Goal: Task Accomplishment & Management: Use online tool/utility

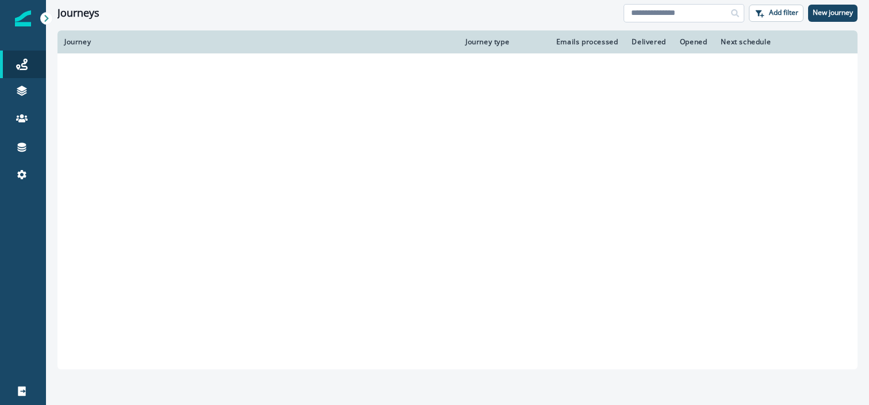
click at [685, 14] on input at bounding box center [684, 13] width 121 height 18
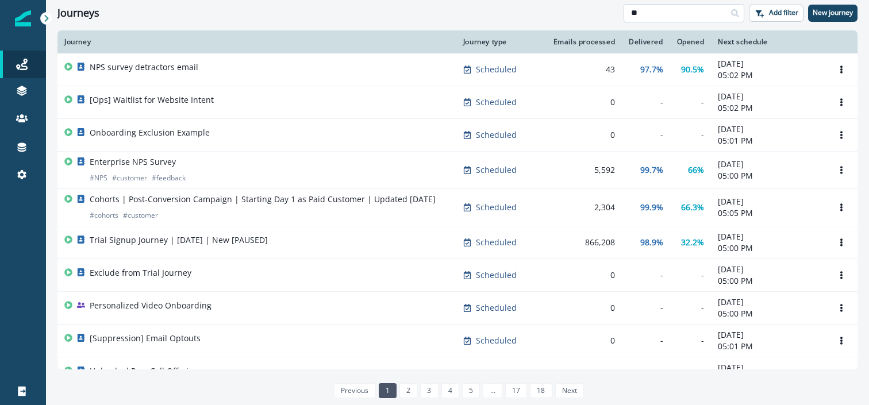
type input "**"
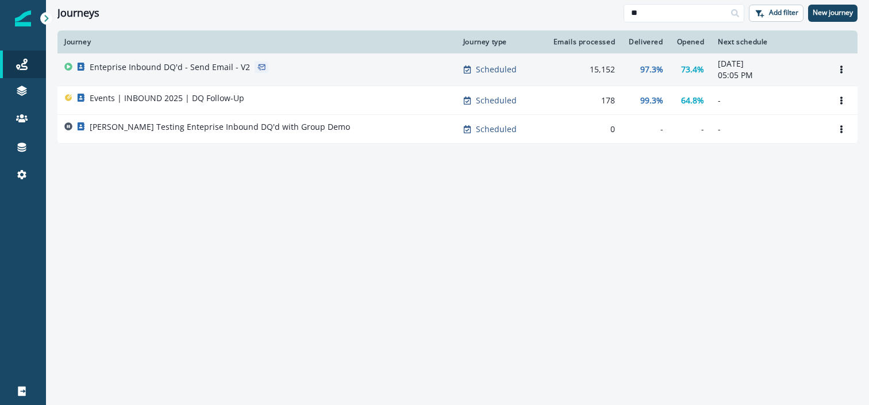
click at [416, 80] on td "Enteprise Inbound DQ'd - Send Email - V2" at bounding box center [256, 69] width 399 height 33
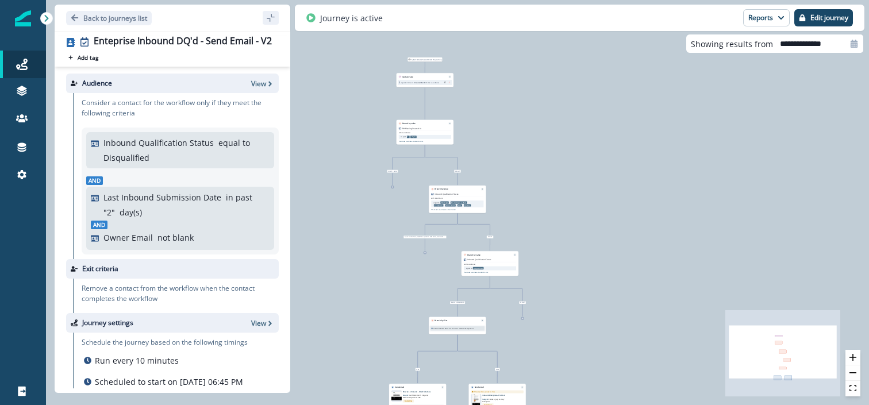
drag, startPoint x: 429, startPoint y: 59, endPoint x: 429, endPoint y: 98, distance: 39.1
click at [429, 98] on div "1,942 contacts have entered the journey Update value Update Person's Unsubscrib…" at bounding box center [457, 202] width 823 height 405
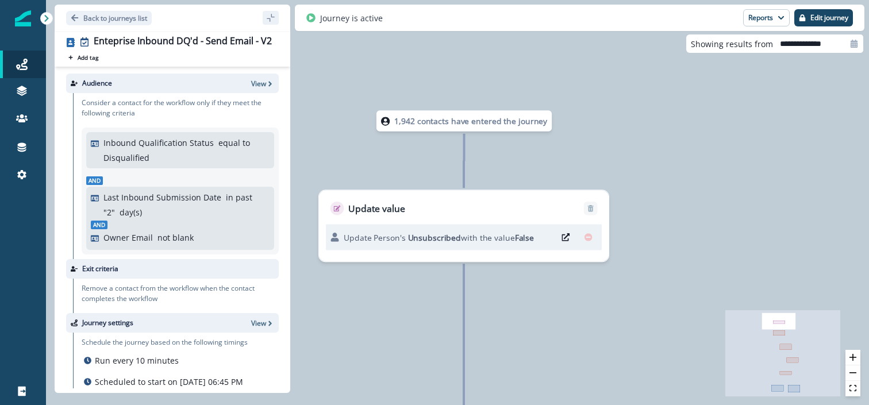
drag, startPoint x: 429, startPoint y: 98, endPoint x: 486, endPoint y: 318, distance: 226.8
click at [486, 318] on div "1,942 contacts have entered the journey Update value Update Person's Unsubscrib…" at bounding box center [457, 202] width 823 height 405
click at [805, 15] on icon "button" at bounding box center [802, 17] width 7 height 7
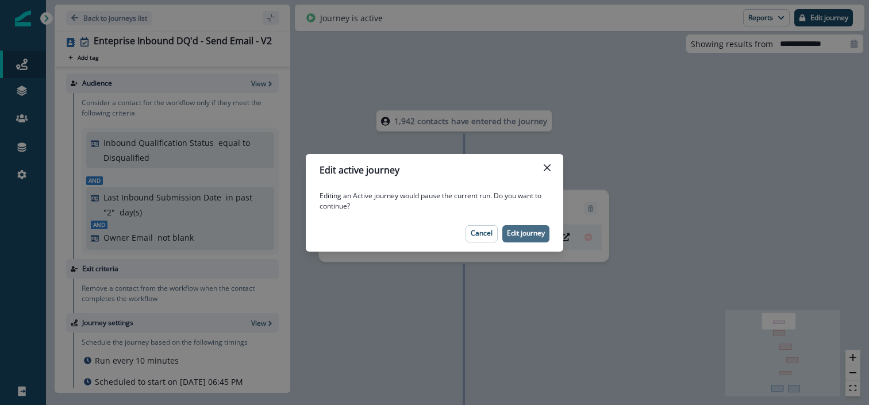
click at [510, 240] on button "Edit journey" at bounding box center [525, 233] width 47 height 17
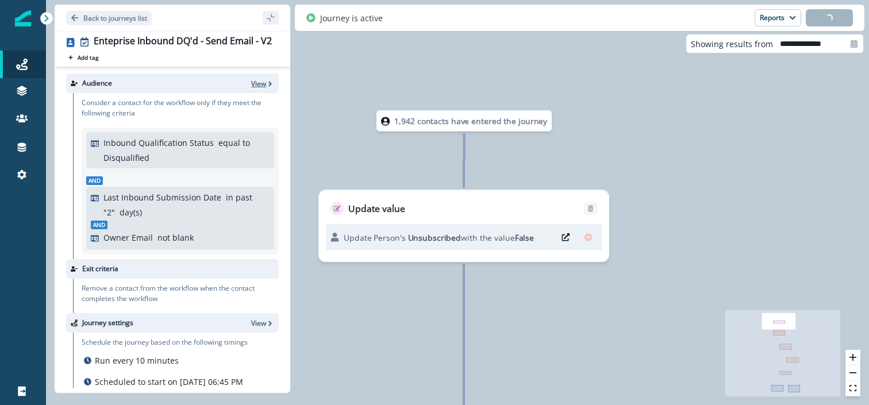
click at [262, 81] on p "View" at bounding box center [258, 84] width 15 height 10
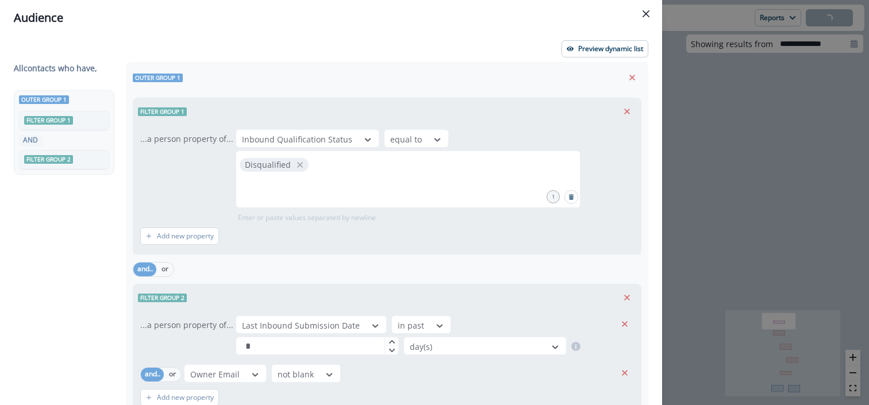
click at [306, 326] on div "All contact s who have, Outer group 1 Filter group 1 AND Filter group 2 Outer g…" at bounding box center [331, 274] width 635 height 425
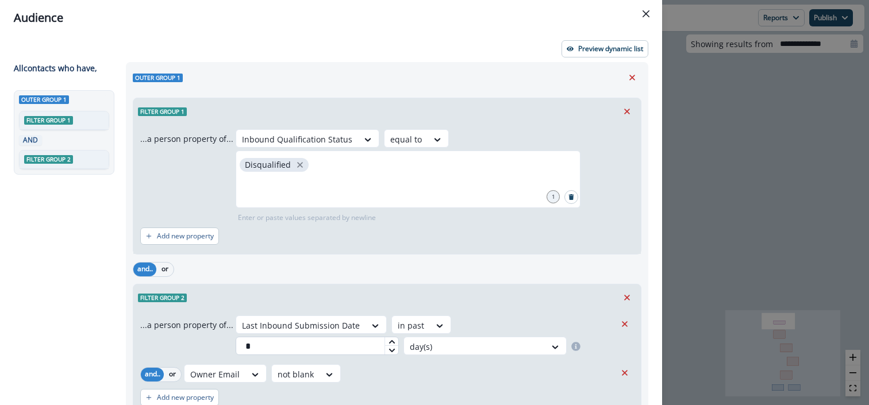
click at [346, 337] on input "*" at bounding box center [317, 346] width 163 height 18
type input "*"
click at [641, 15] on button "Close" at bounding box center [646, 14] width 18 height 18
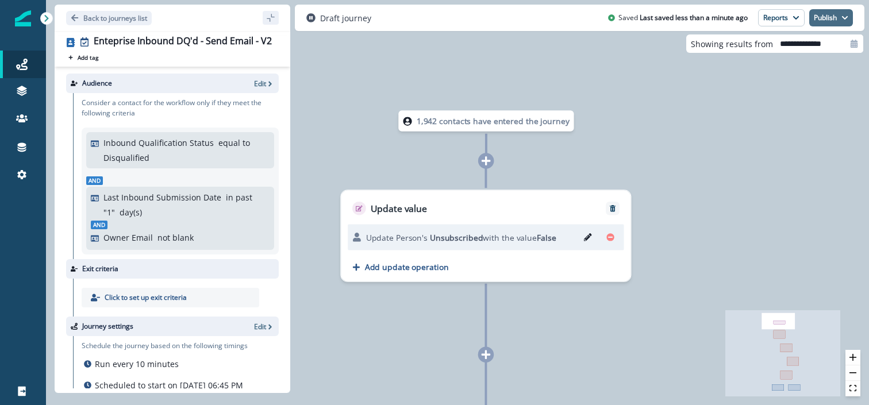
click at [809, 16] on button "Publish" at bounding box center [831, 17] width 44 height 17
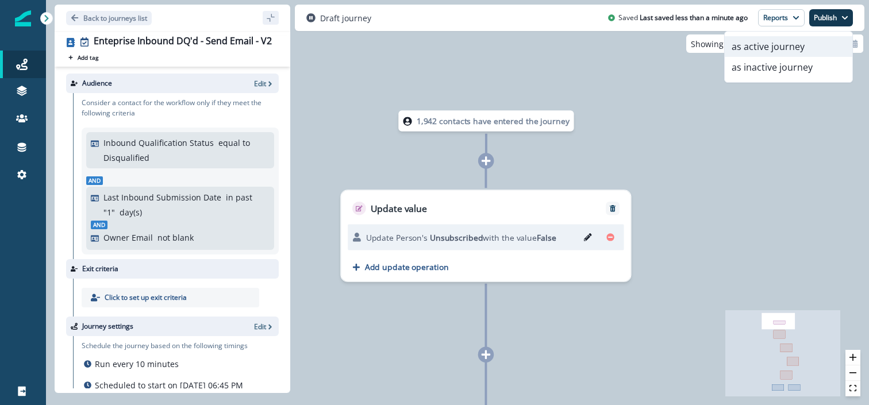
click at [807, 46] on button "as active journey" at bounding box center [789, 46] width 128 height 21
